Goal: Task Accomplishment & Management: Manage account settings

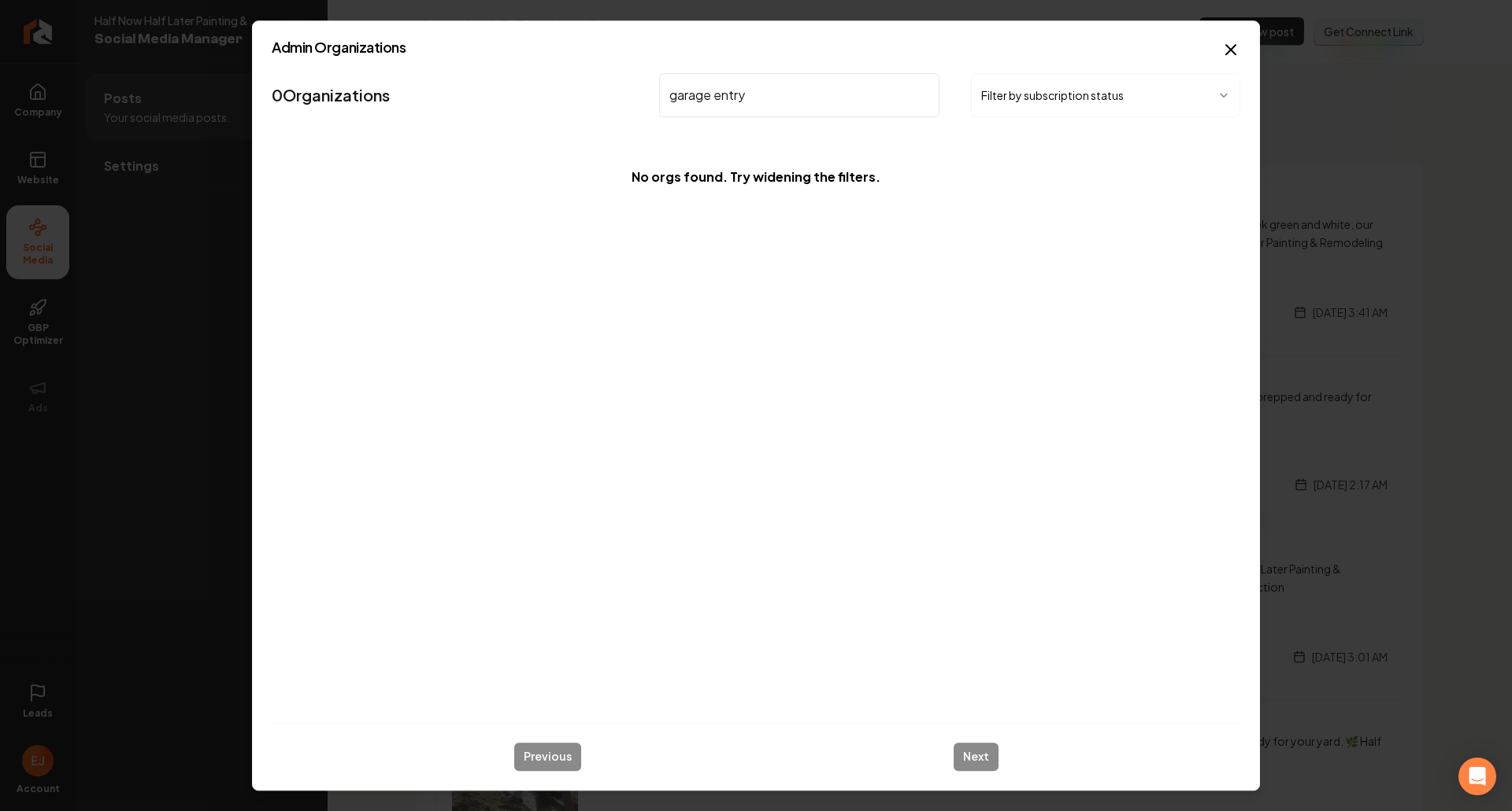
drag, startPoint x: 760, startPoint y: 93, endPoint x: 610, endPoint y: 88, distance: 150.1
click at [610, 88] on nav "0 Organizations garage entry Filter by subscription status" at bounding box center [755, 101] width 968 height 69
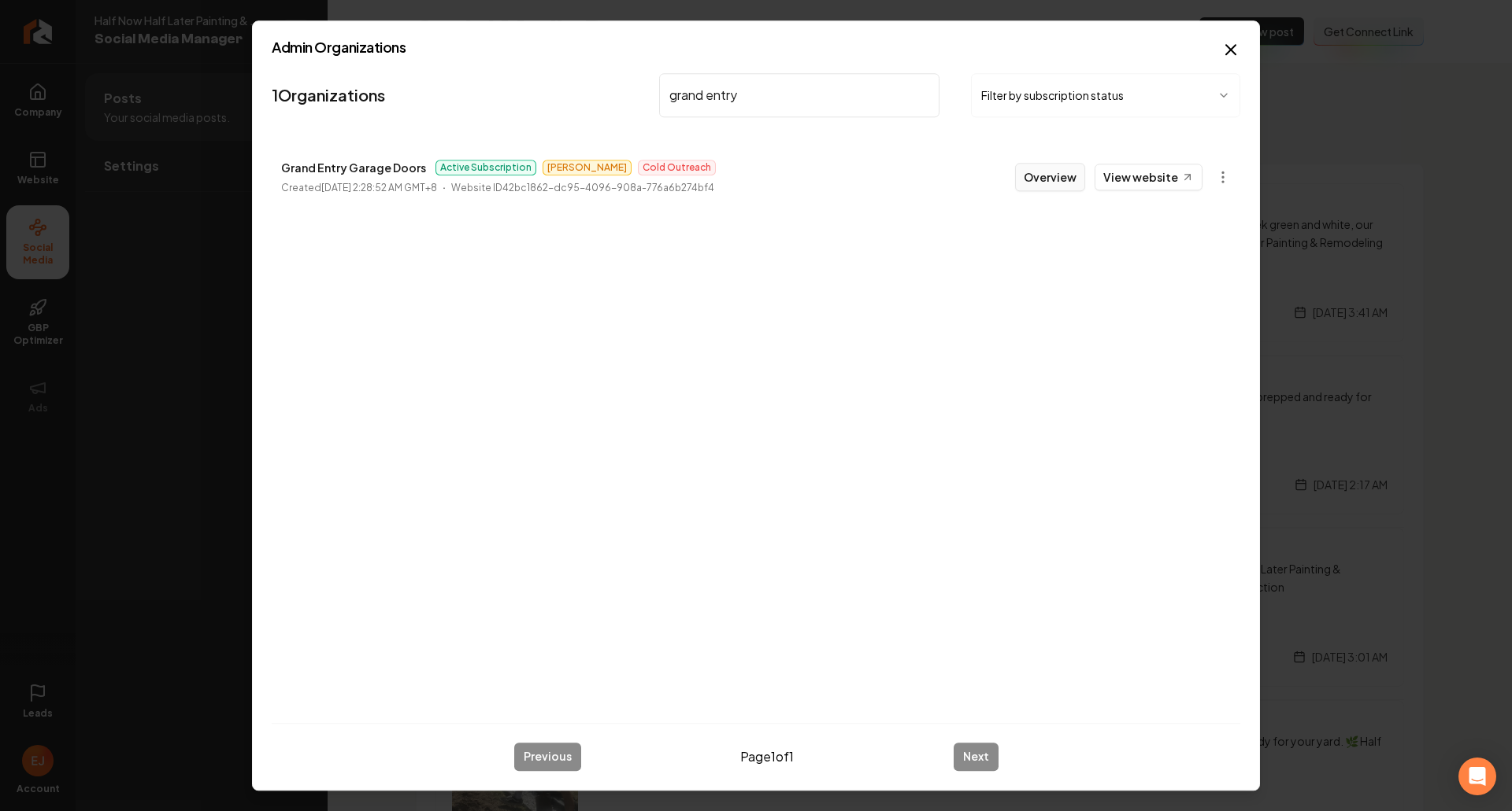
type input "grand entry"
click at [1047, 180] on button "Overview" at bounding box center [1050, 176] width 70 height 28
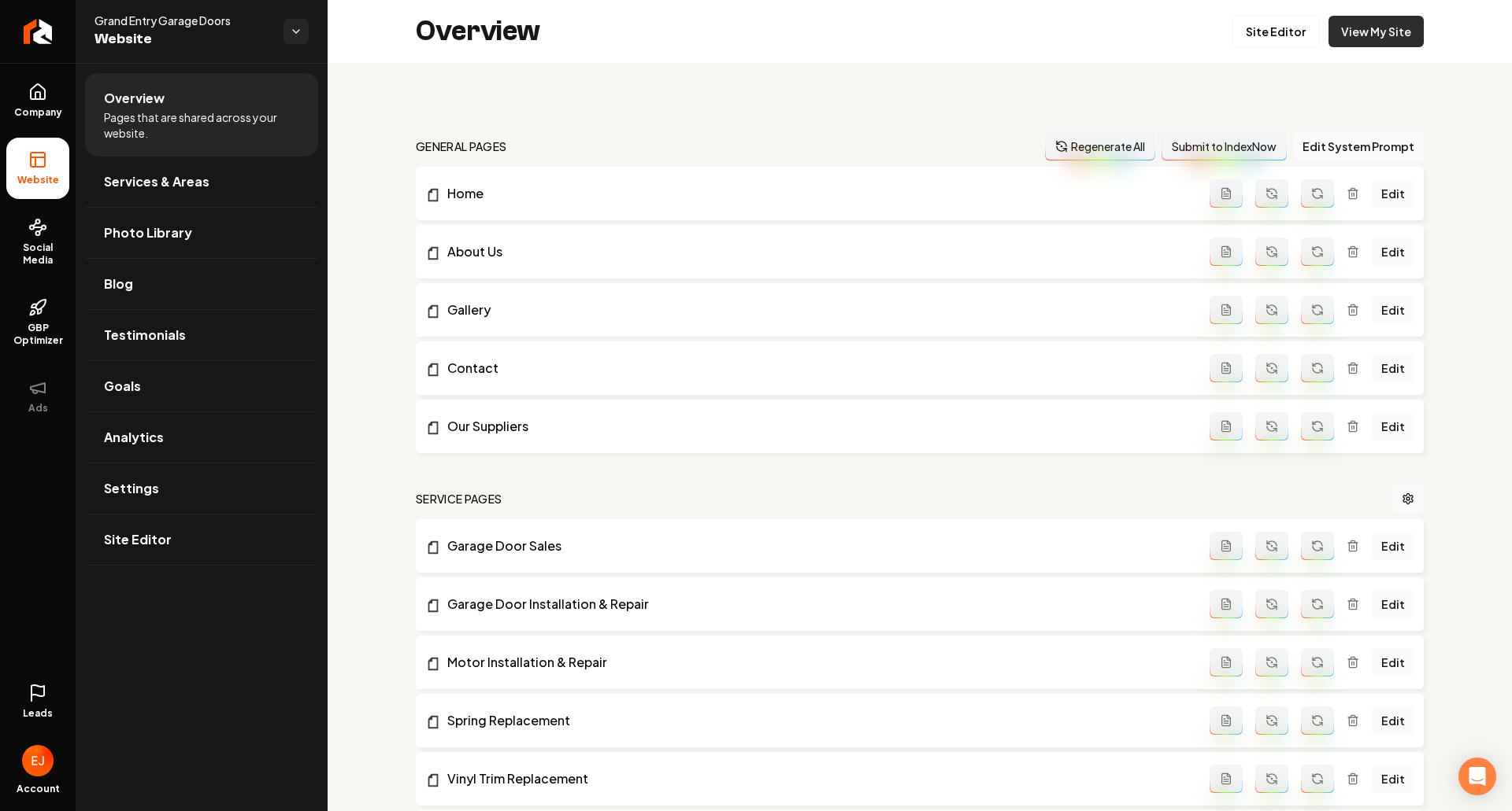
click at [1370, 43] on link "View My Site" at bounding box center [1375, 31] width 95 height 31
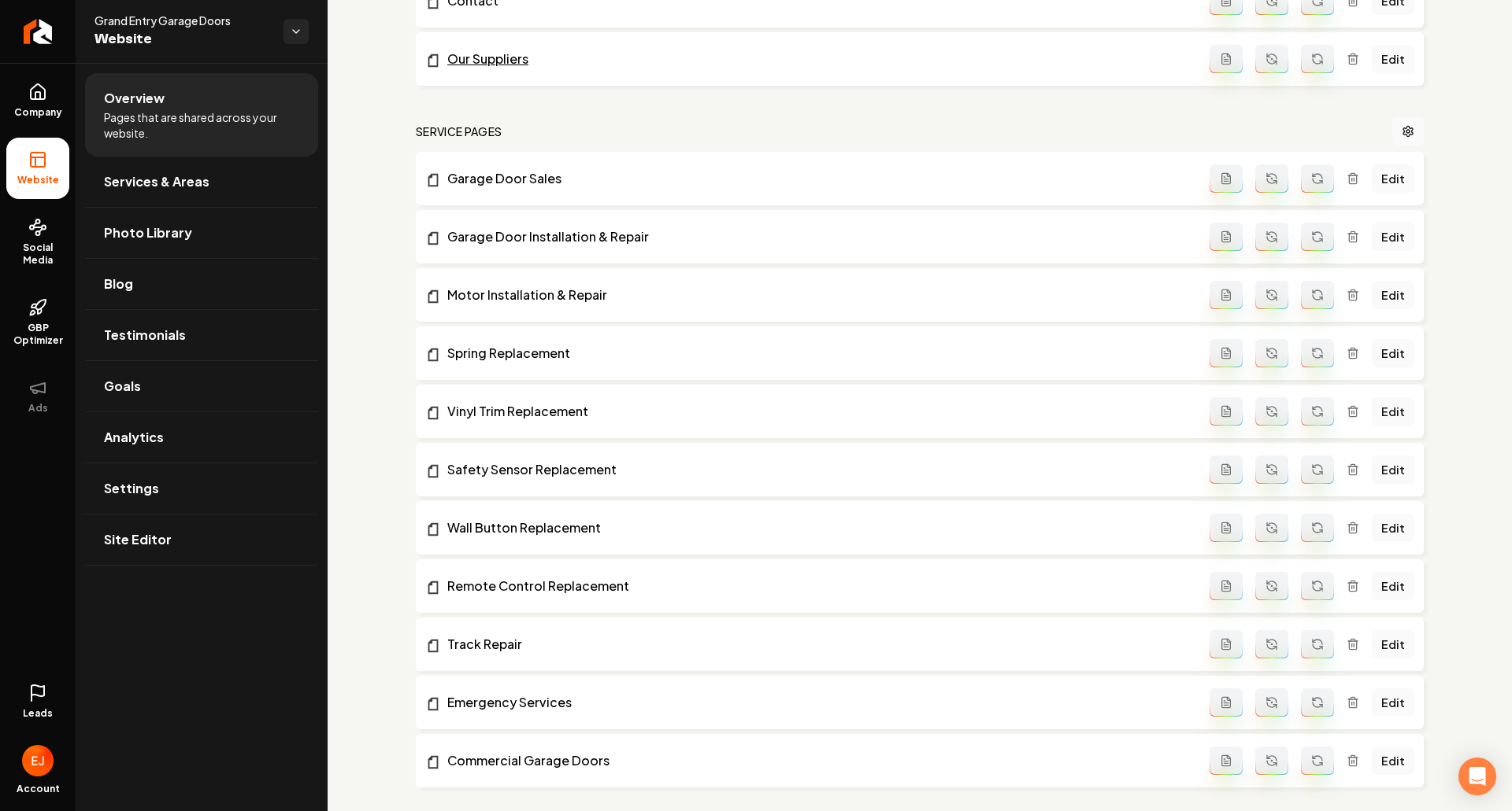
scroll to position [393, 0]
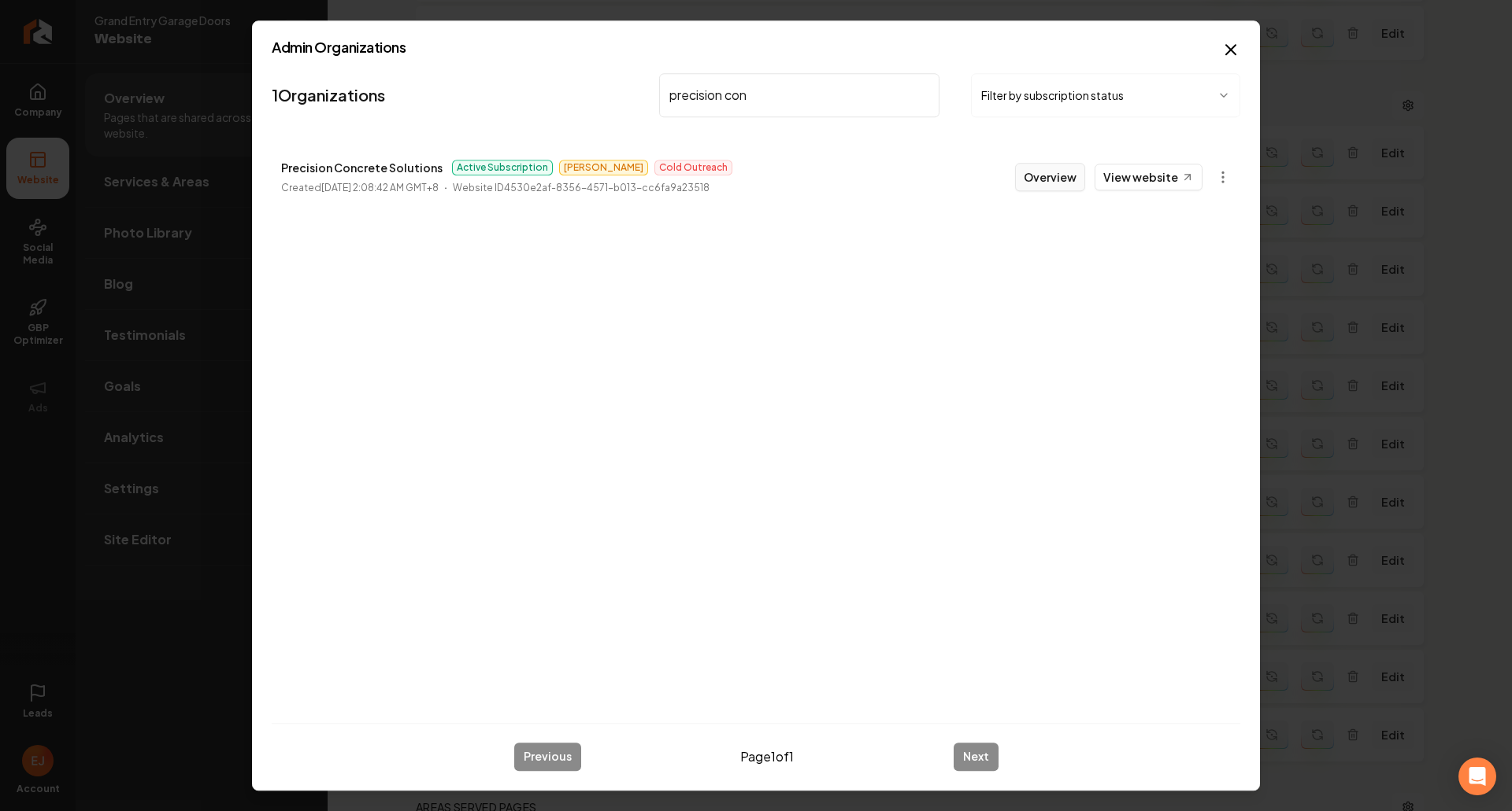
type input "precision con"
click at [1050, 181] on button "Overview" at bounding box center [1050, 176] width 70 height 28
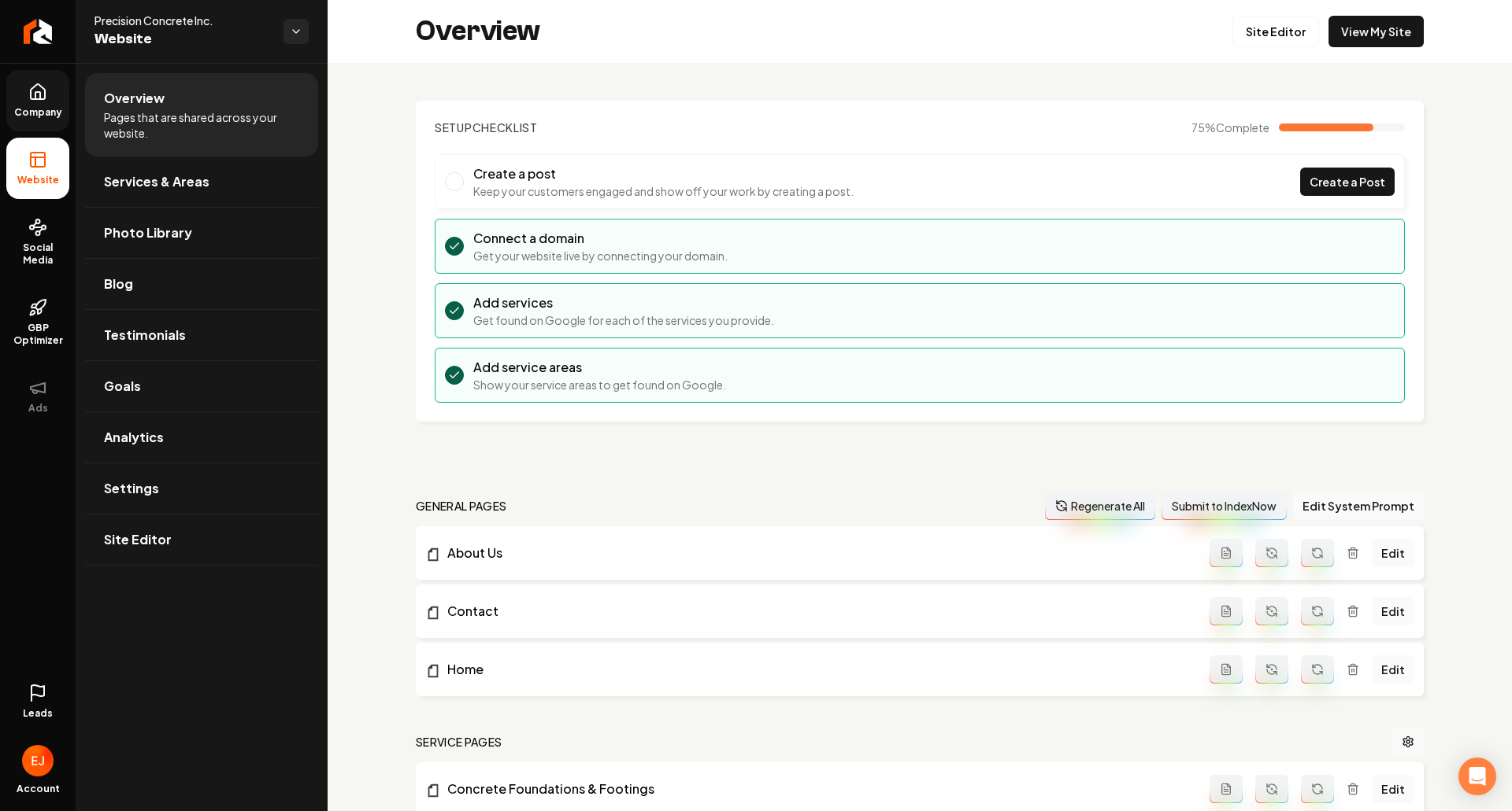
click at [28, 85] on icon at bounding box center [37, 91] width 18 height 18
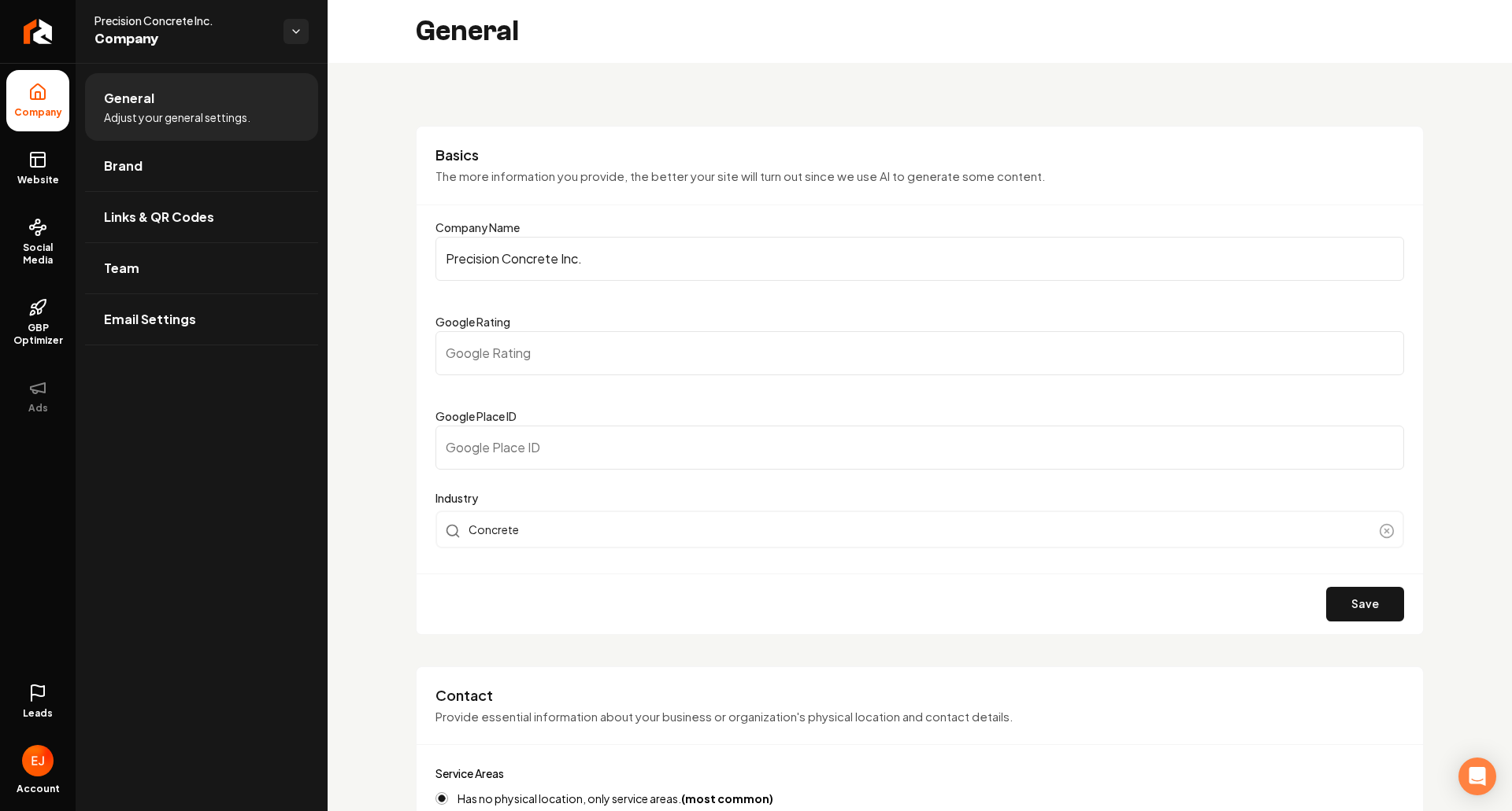
click at [560, 261] on input "Precision Concrete Inc." at bounding box center [919, 258] width 968 height 44
type input "Precision Concrete Solutions LLC"
click at [1365, 608] on button "Save" at bounding box center [1365, 605] width 78 height 35
type input "0"
click at [37, 177] on span "Website" at bounding box center [38, 180] width 54 height 13
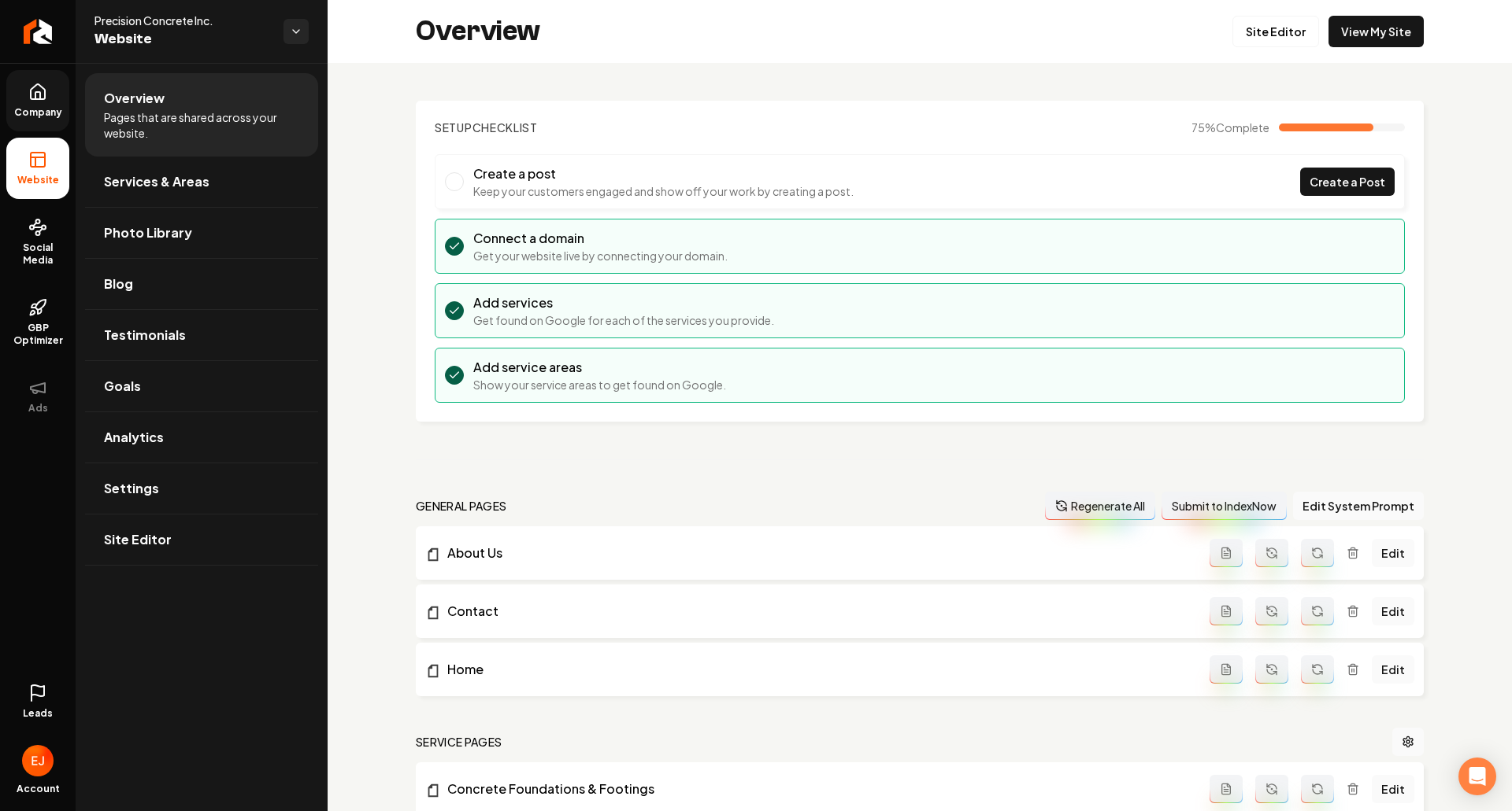
click at [56, 98] on link "Company" at bounding box center [37, 100] width 63 height 61
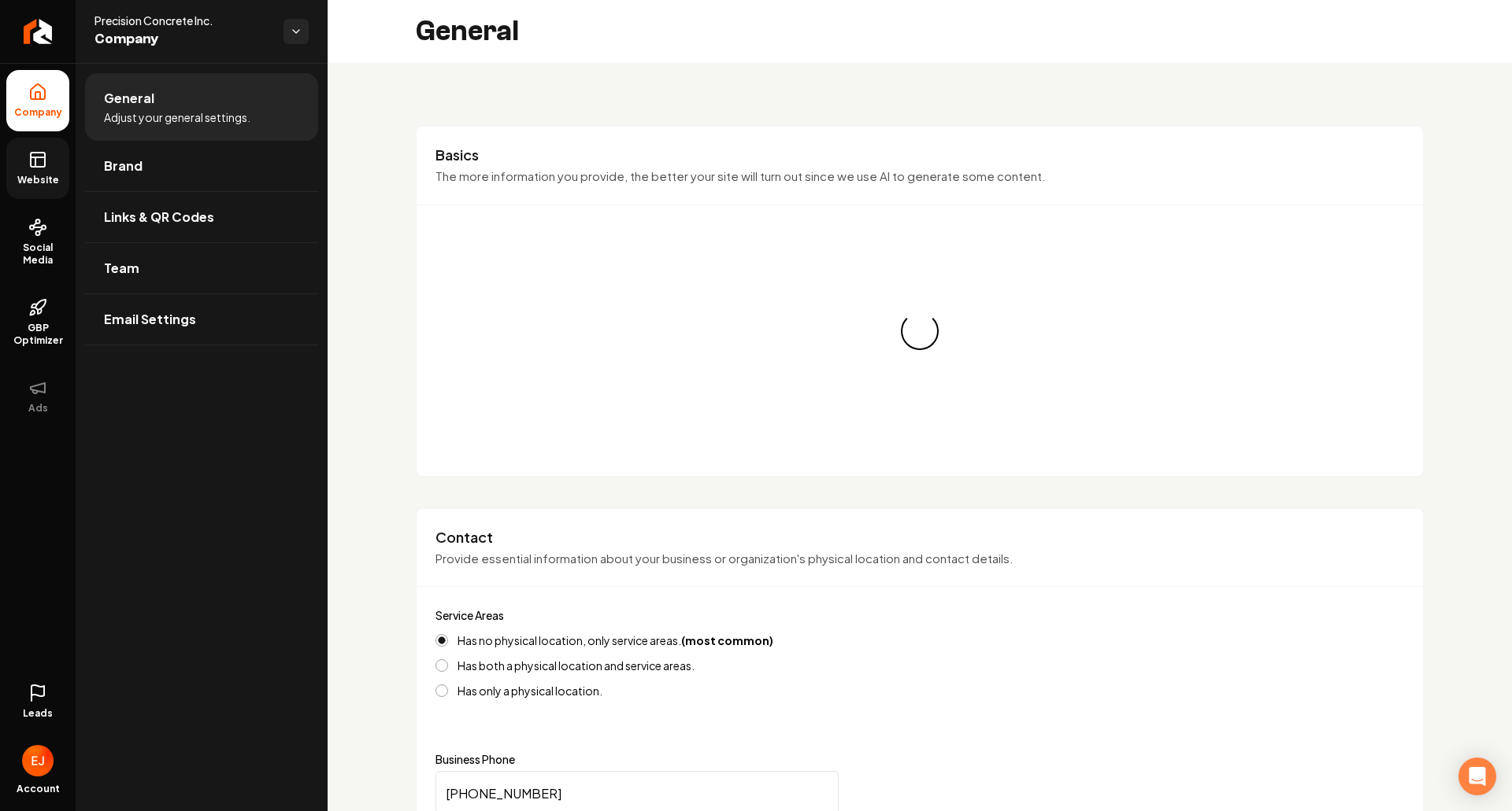
click at [450, 208] on div "Loading... Loading..." at bounding box center [919, 331] width 968 height 252
click at [435, 299] on div "Loading... Loading..." at bounding box center [919, 331] width 968 height 252
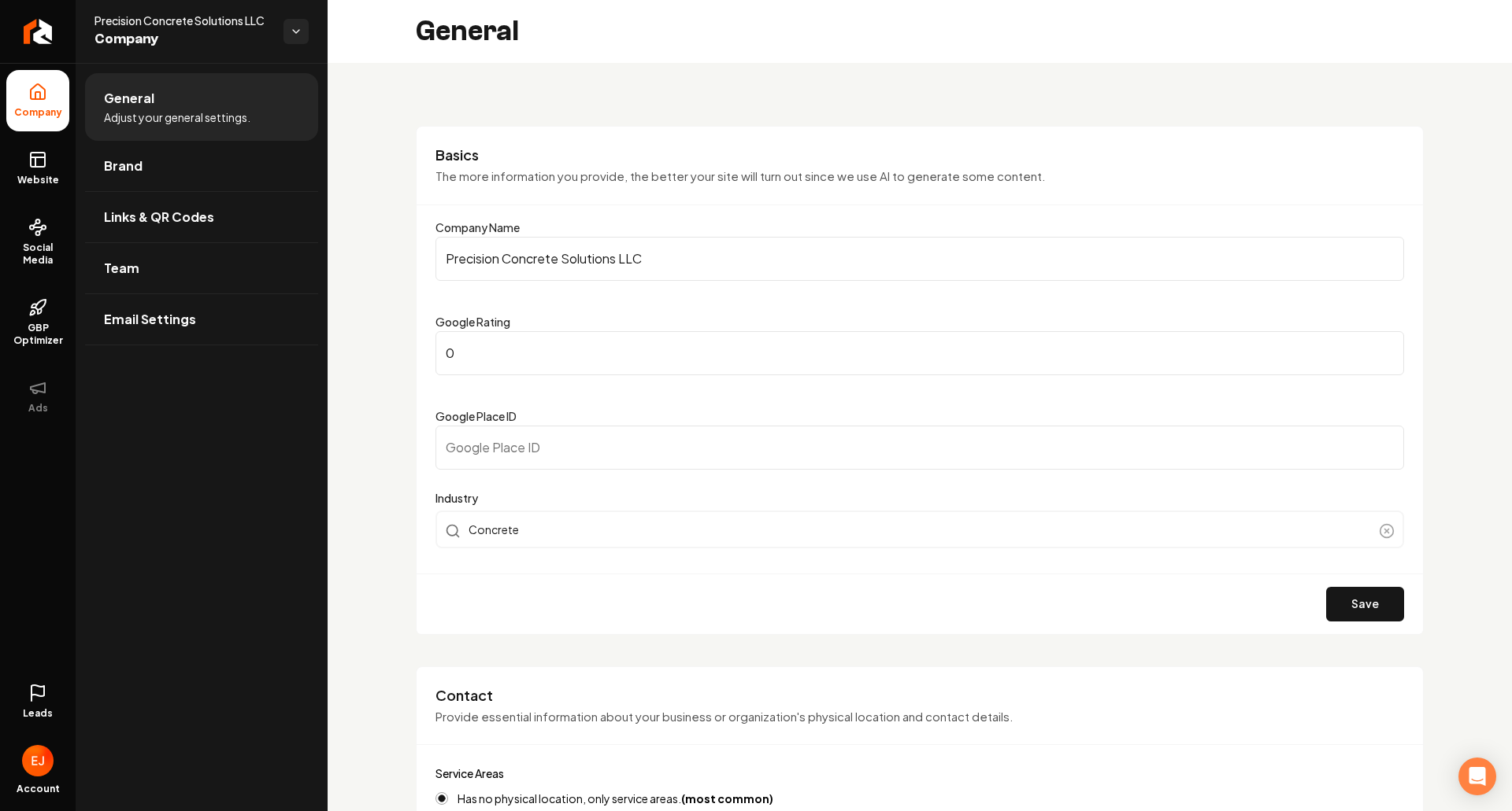
drag, startPoint x: 583, startPoint y: 248, endPoint x: 400, endPoint y: 224, distance: 184.6
